Goal: Information Seeking & Learning: Check status

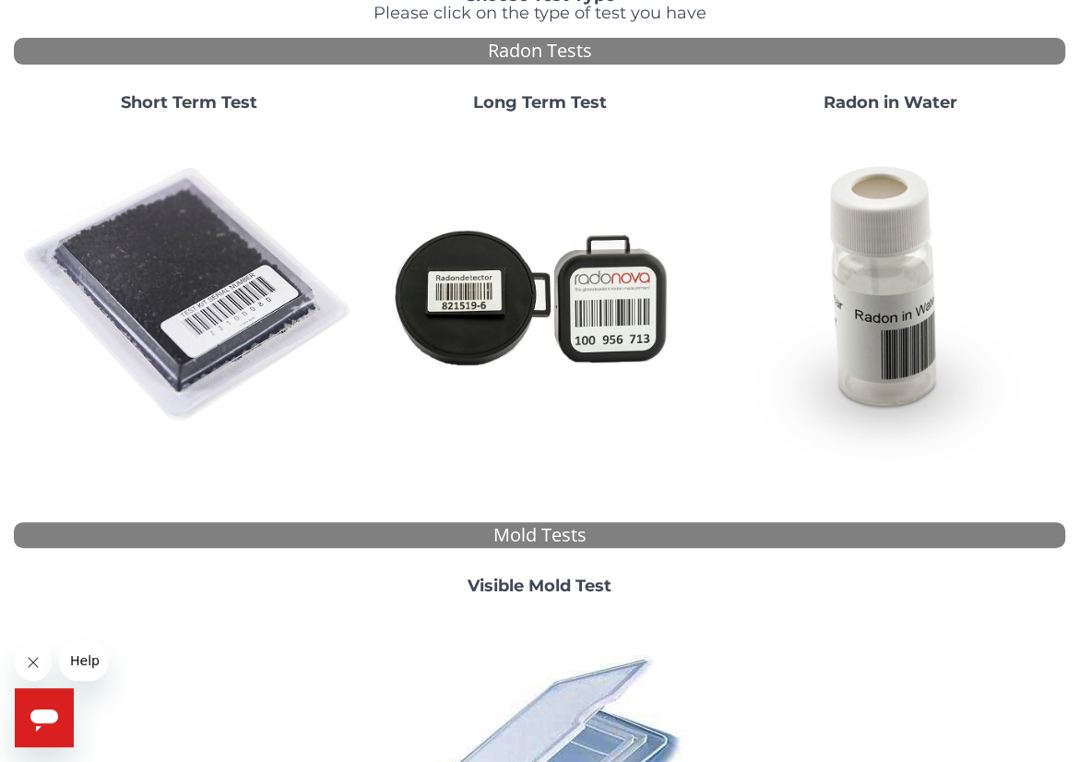
scroll to position [184, 0]
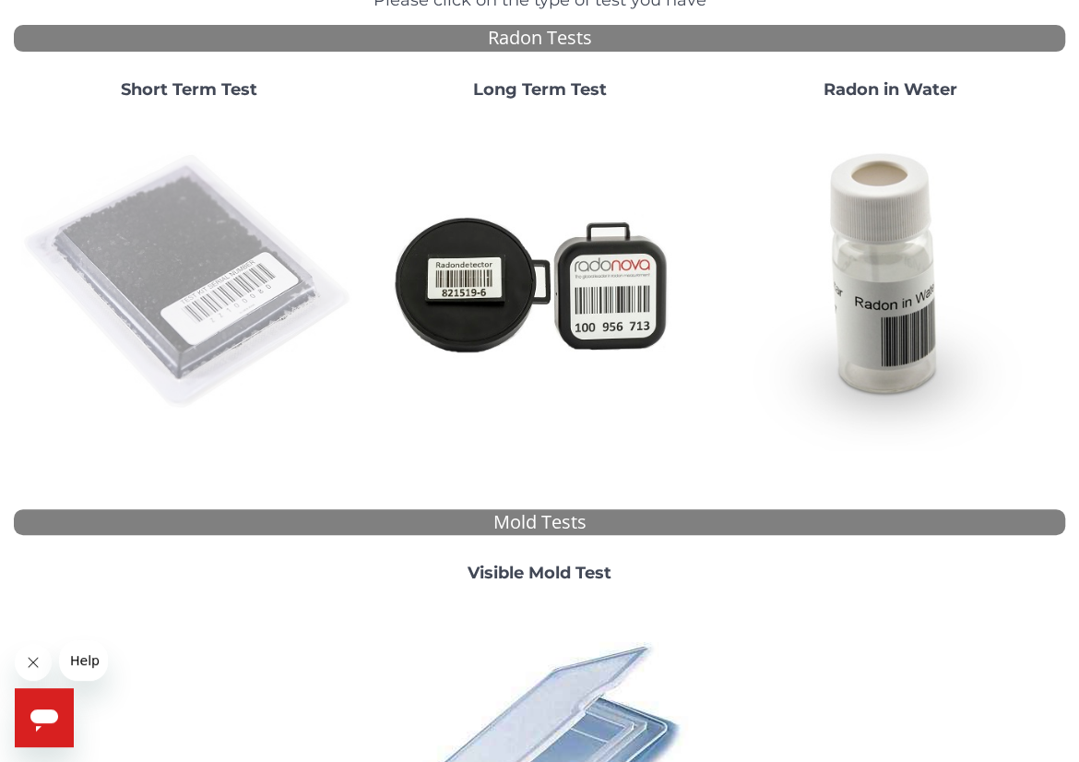
click at [212, 259] on img at bounding box center [189, 282] width 336 height 336
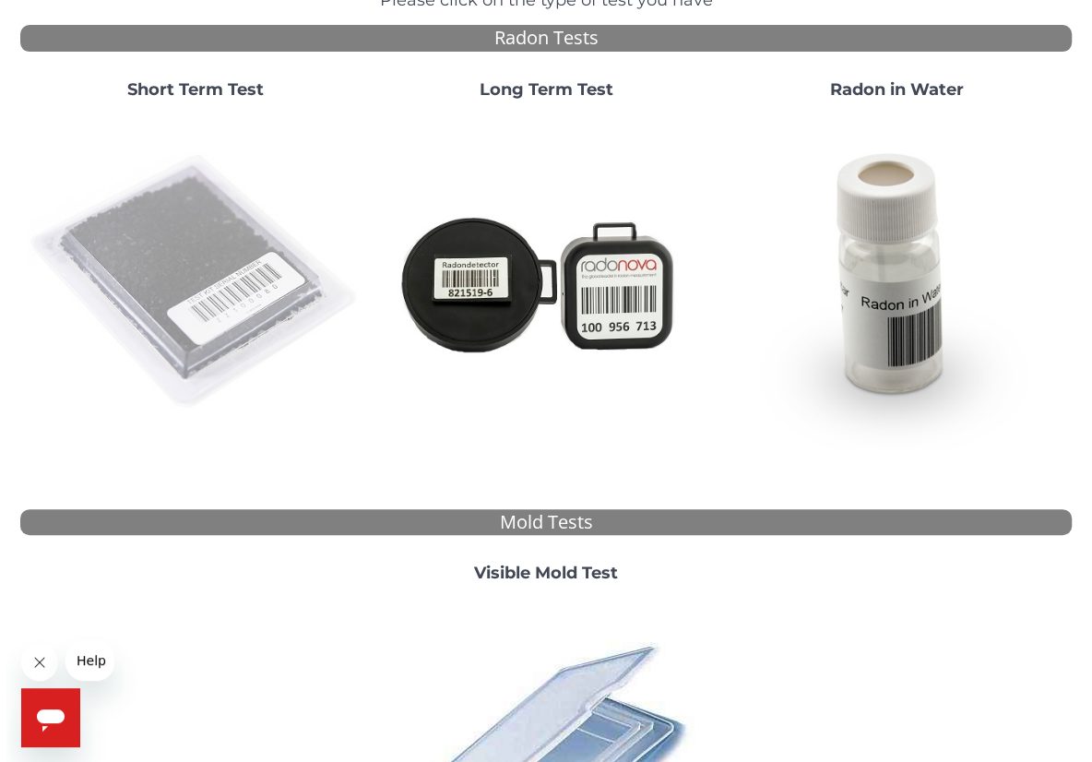
scroll to position [0, 0]
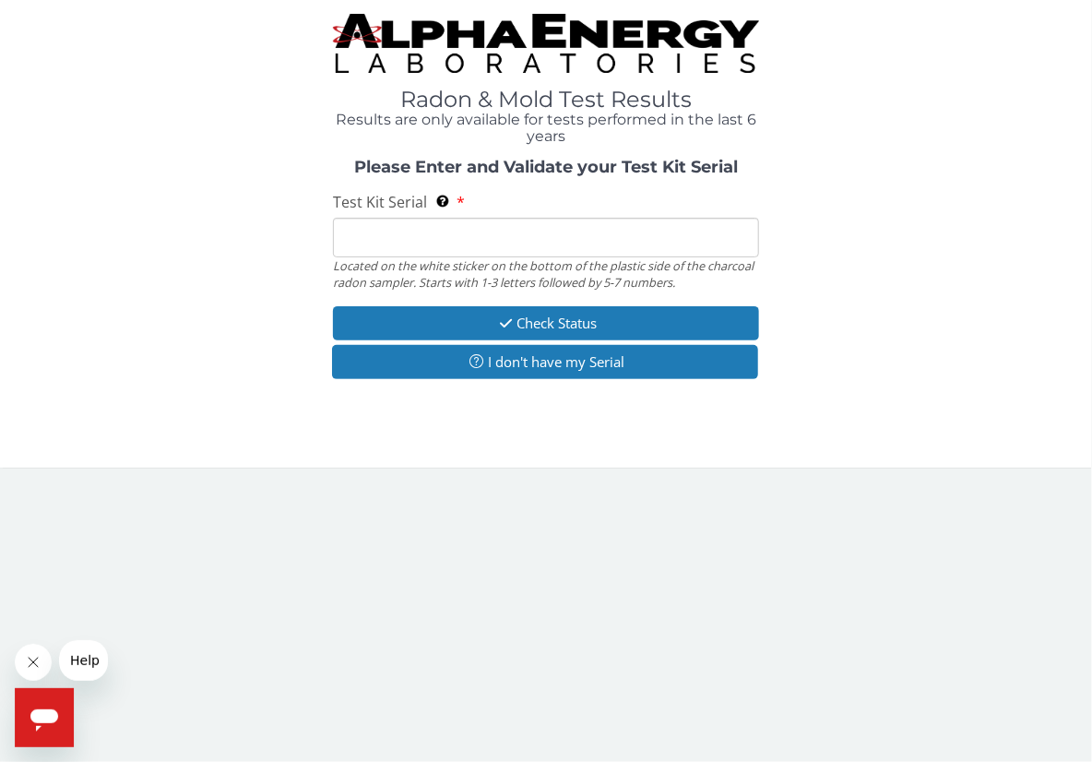
click at [404, 245] on input "Test Kit Serial Located on the white sticker on the bottom of the plastic side …" at bounding box center [546, 238] width 426 height 40
type input "FE439192"
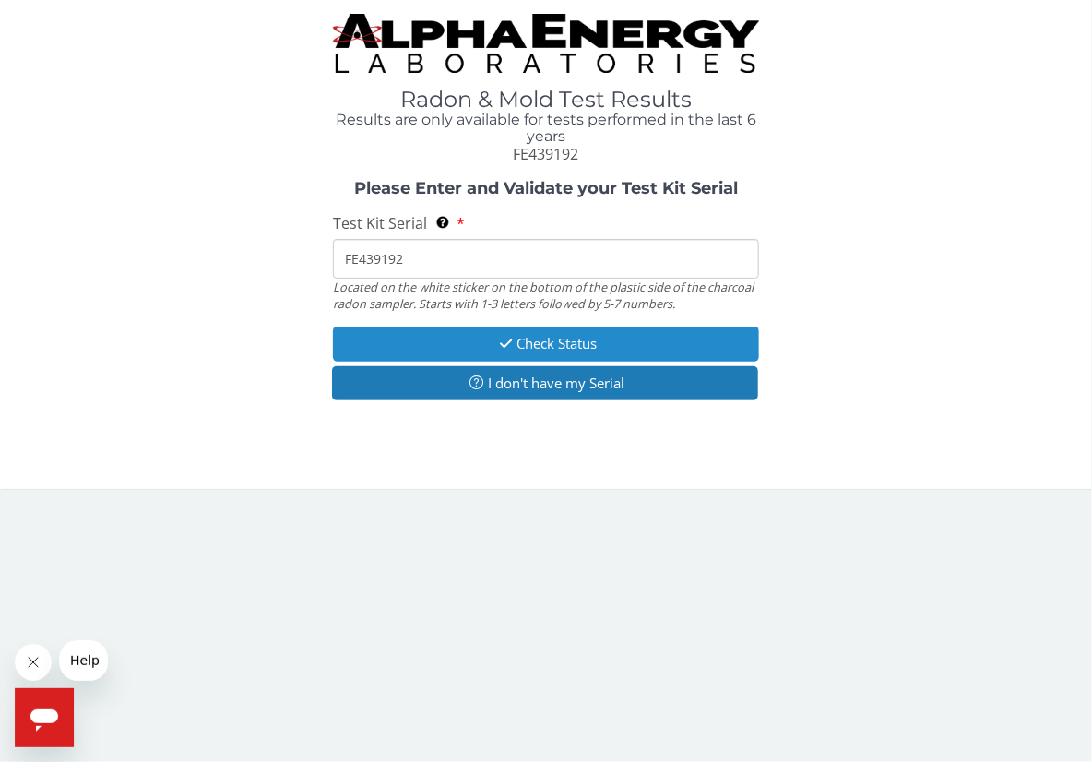
click at [570, 332] on button "Check Status" at bounding box center [546, 343] width 426 height 34
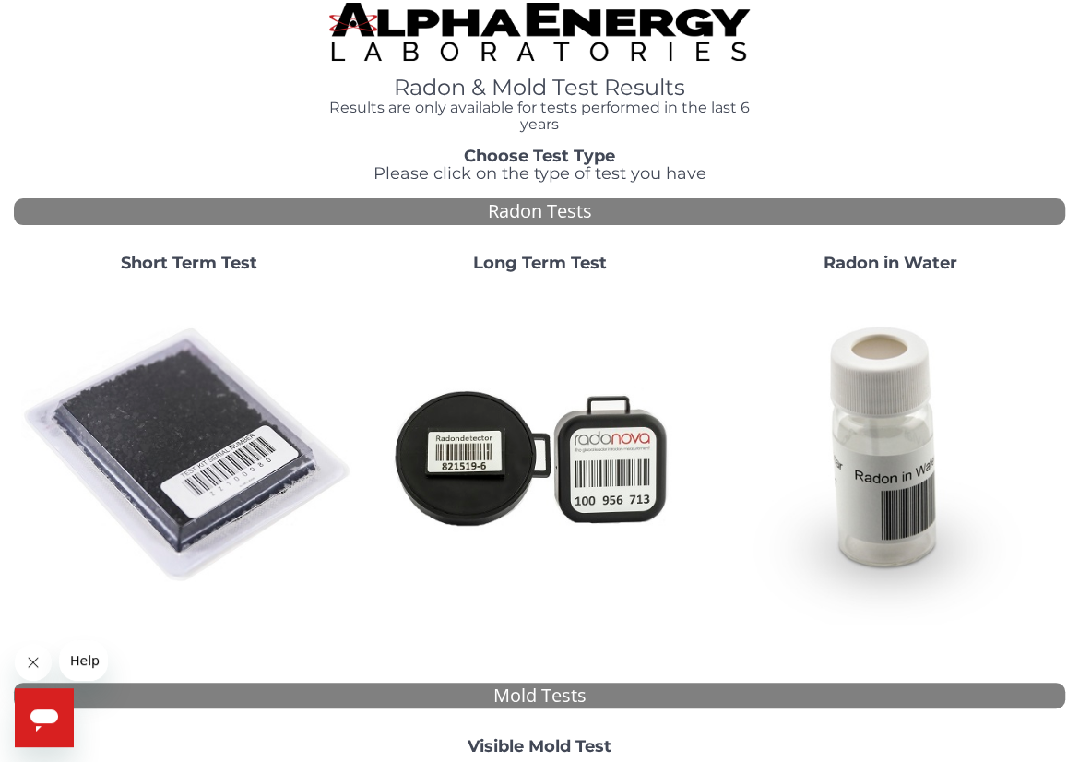
scroll to position [184, 0]
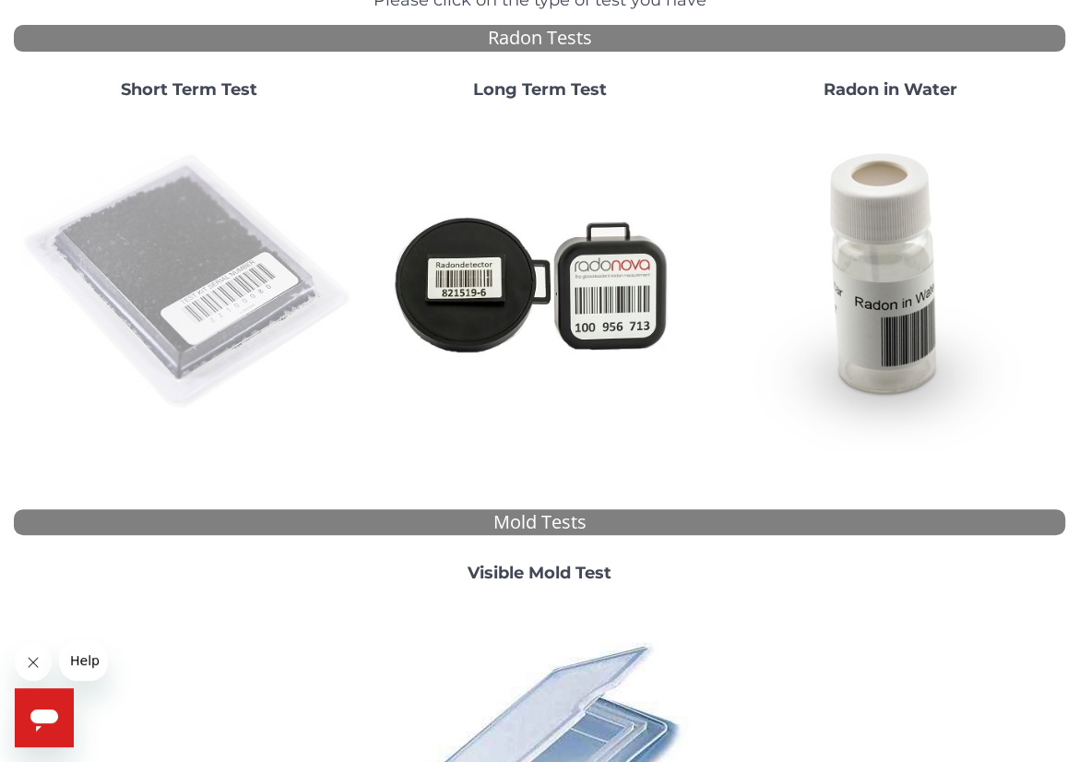
click at [235, 298] on img at bounding box center [189, 282] width 336 height 336
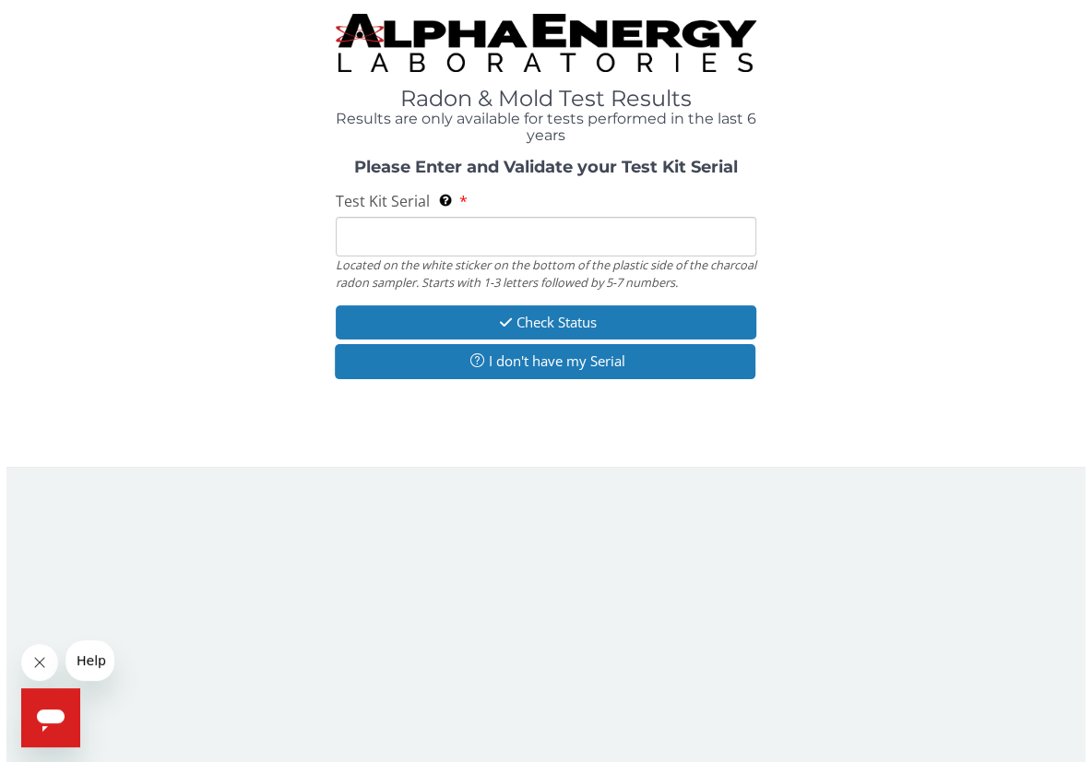
scroll to position [0, 0]
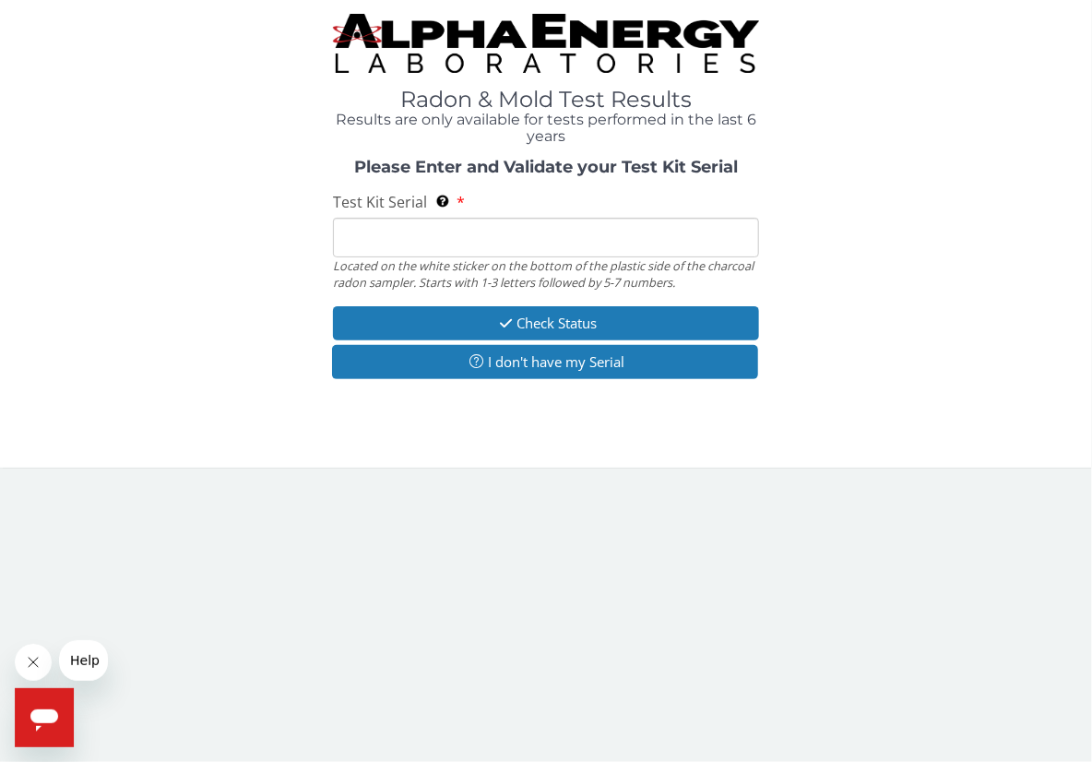
click at [508, 231] on input "Test Kit Serial Located on the white sticker on the bottom of the plastic side …" at bounding box center [546, 238] width 426 height 40
click at [437, 234] on input "Test Kit Serial Located on the white sticker on the bottom of the plastic side …" at bounding box center [546, 238] width 426 height 40
type input "FE439192"
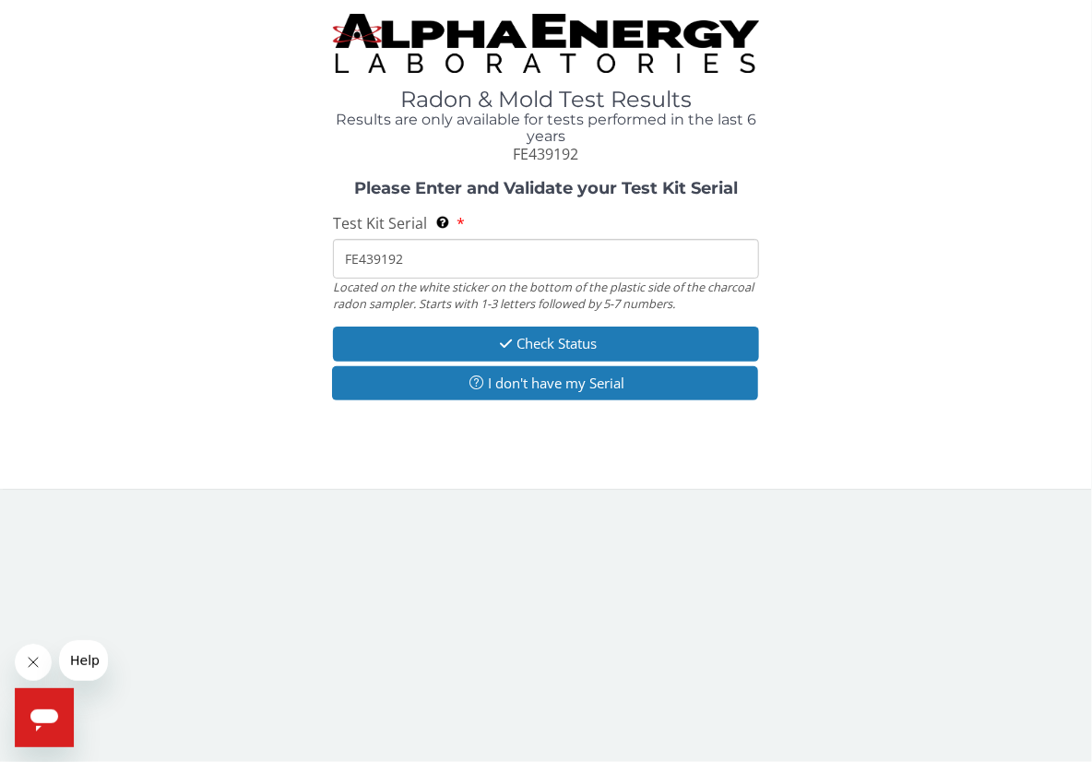
drag, startPoint x: 418, startPoint y: 256, endPoint x: 342, endPoint y: 262, distance: 75.8
click at [342, 262] on input "FE439192" at bounding box center [546, 259] width 426 height 40
